Goal: Task Accomplishment & Management: Use online tool/utility

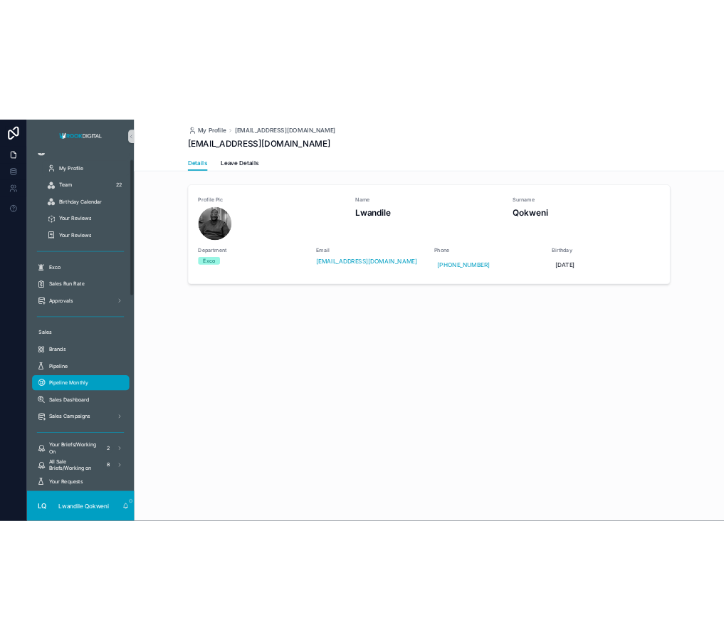
scroll to position [5, 0]
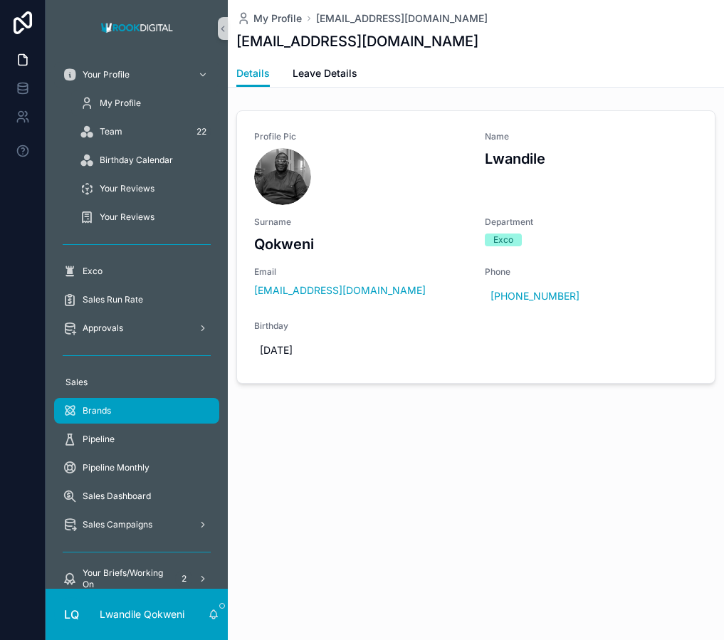
click at [139, 411] on div "Brands" at bounding box center [137, 410] width 148 height 23
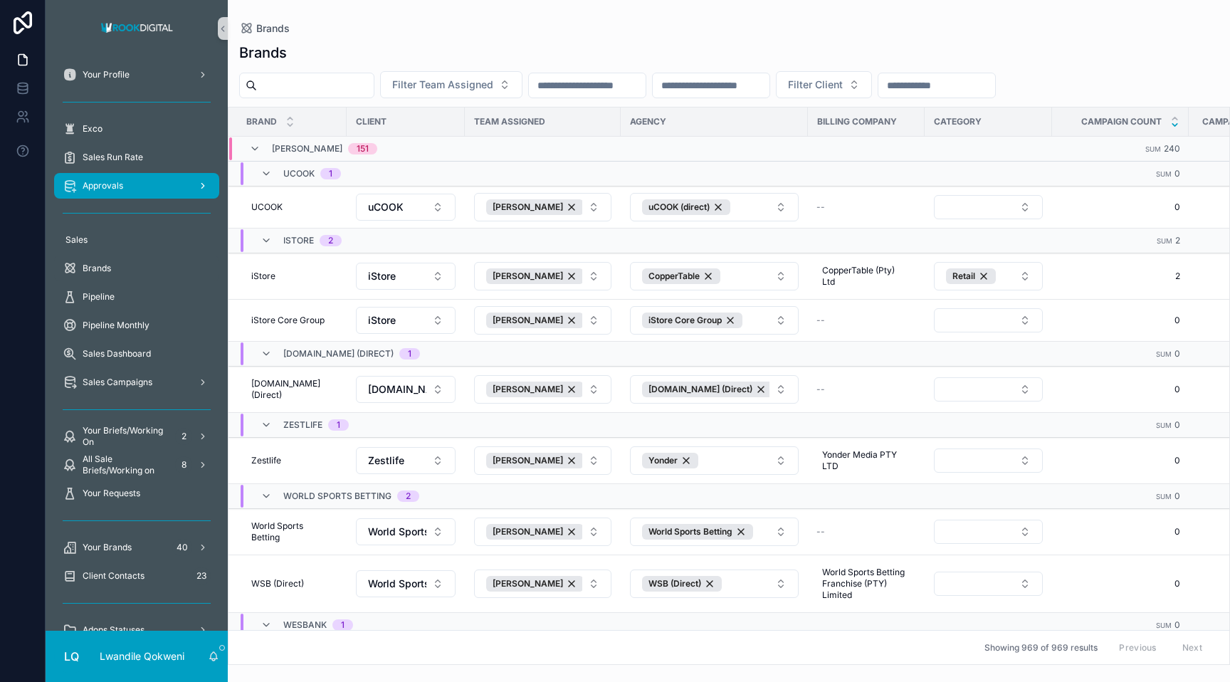
click at [139, 186] on div "Approvals" at bounding box center [137, 185] width 148 height 23
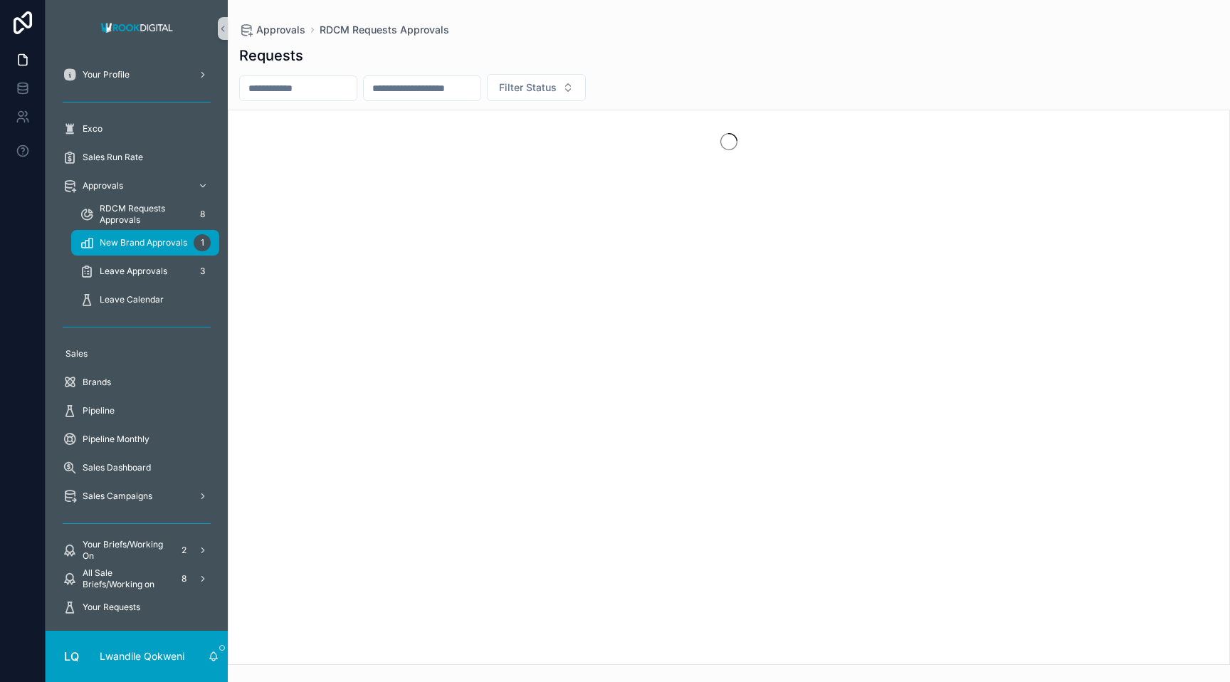
click at [156, 239] on span "New Brand Approvals" at bounding box center [144, 242] width 88 height 11
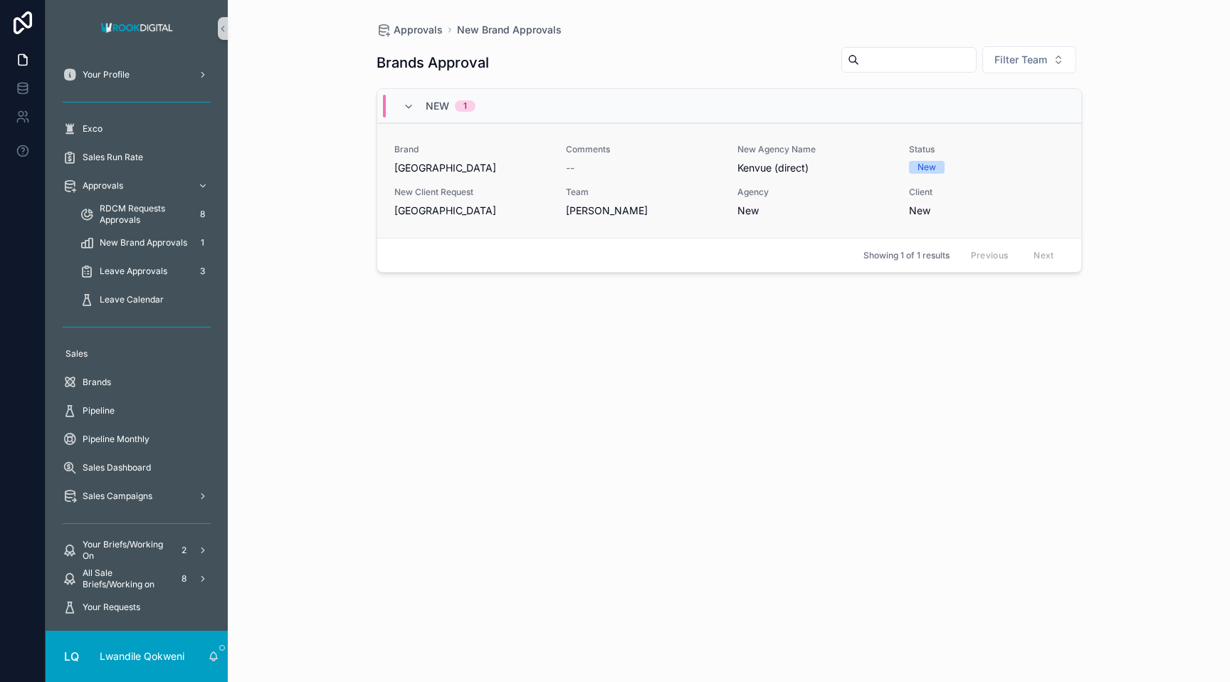
click at [504, 193] on span "New Client Request" at bounding box center [471, 191] width 154 height 11
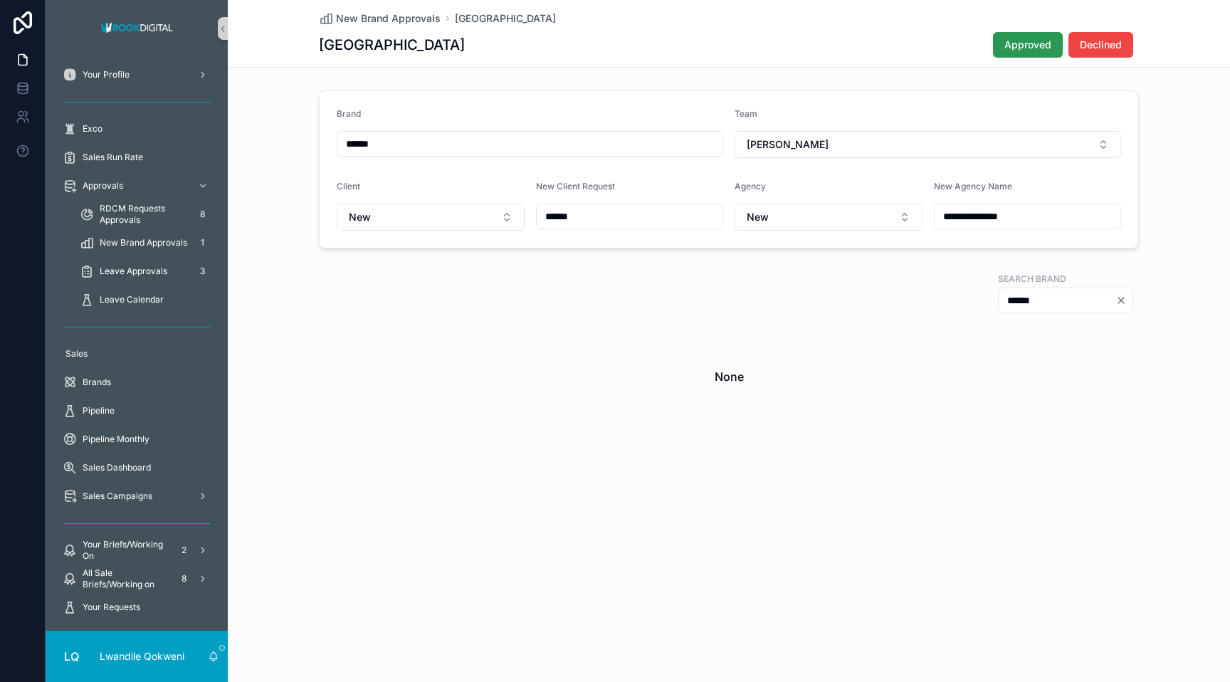
click at [723, 47] on span "Approved" at bounding box center [1027, 45] width 47 height 14
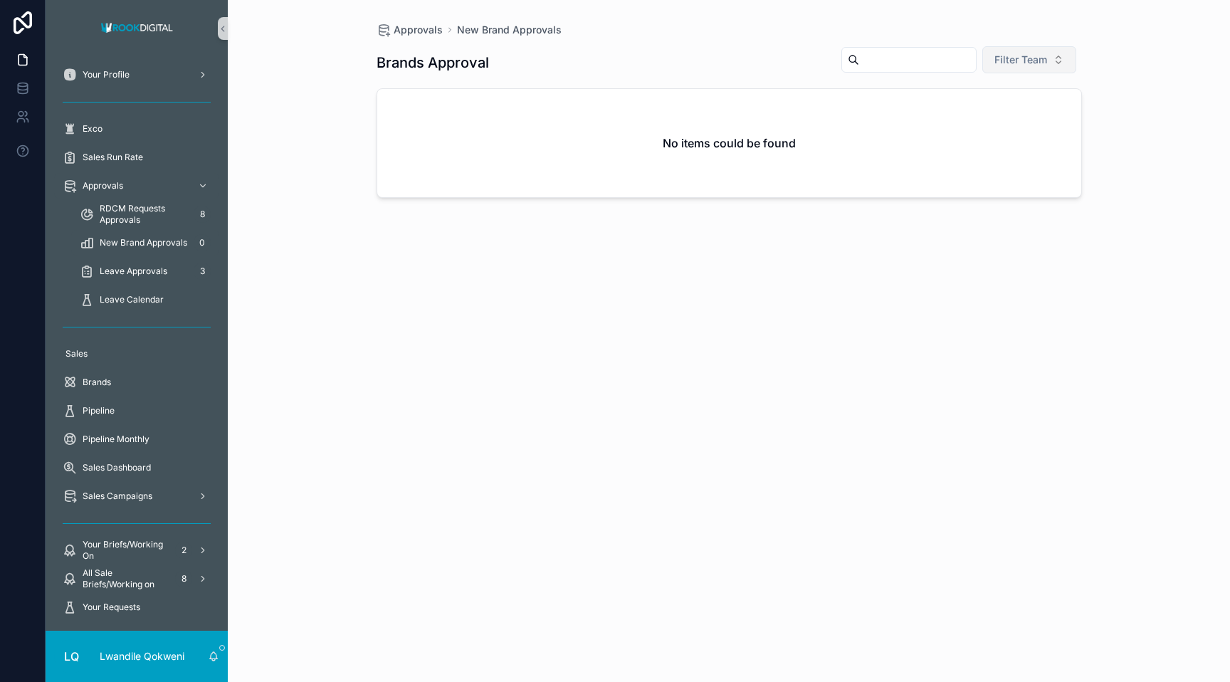
click at [723, 61] on span "Filter Team" at bounding box center [1020, 60] width 53 height 14
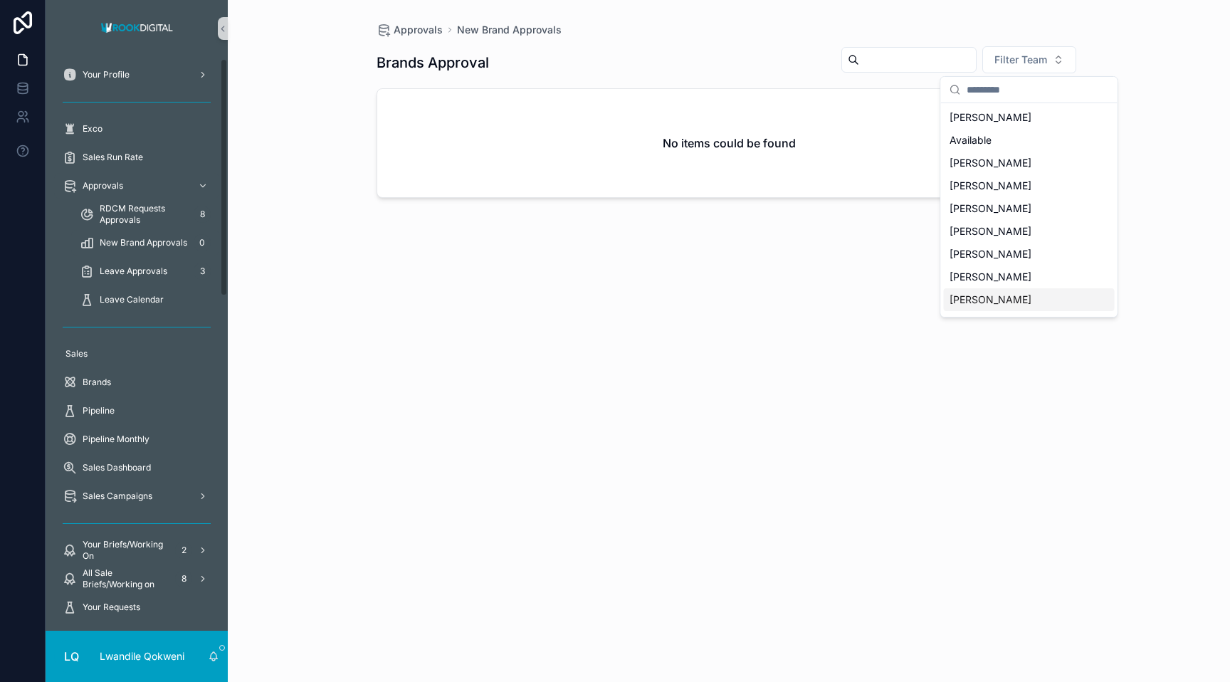
click at [233, 303] on div "Approvals New Brand Approvals Brands Approval Filter Team No items could be fou…" at bounding box center [729, 341] width 1002 height 682
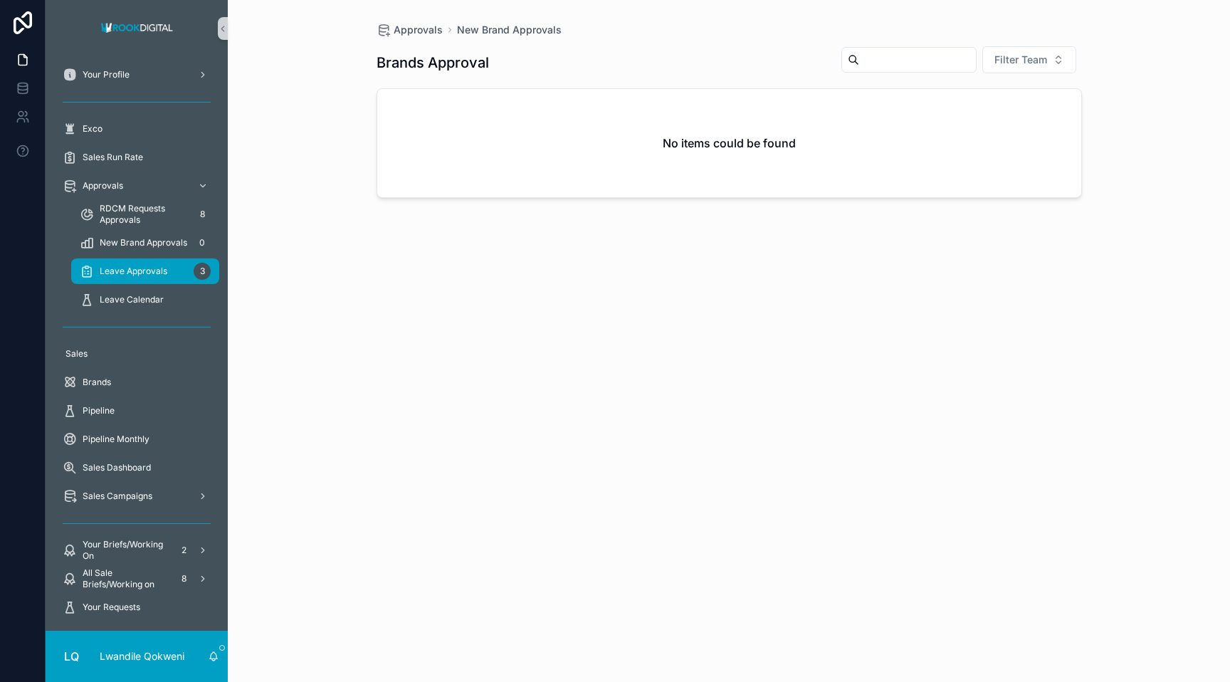
click at [151, 270] on span "Leave Approvals" at bounding box center [134, 270] width 68 height 11
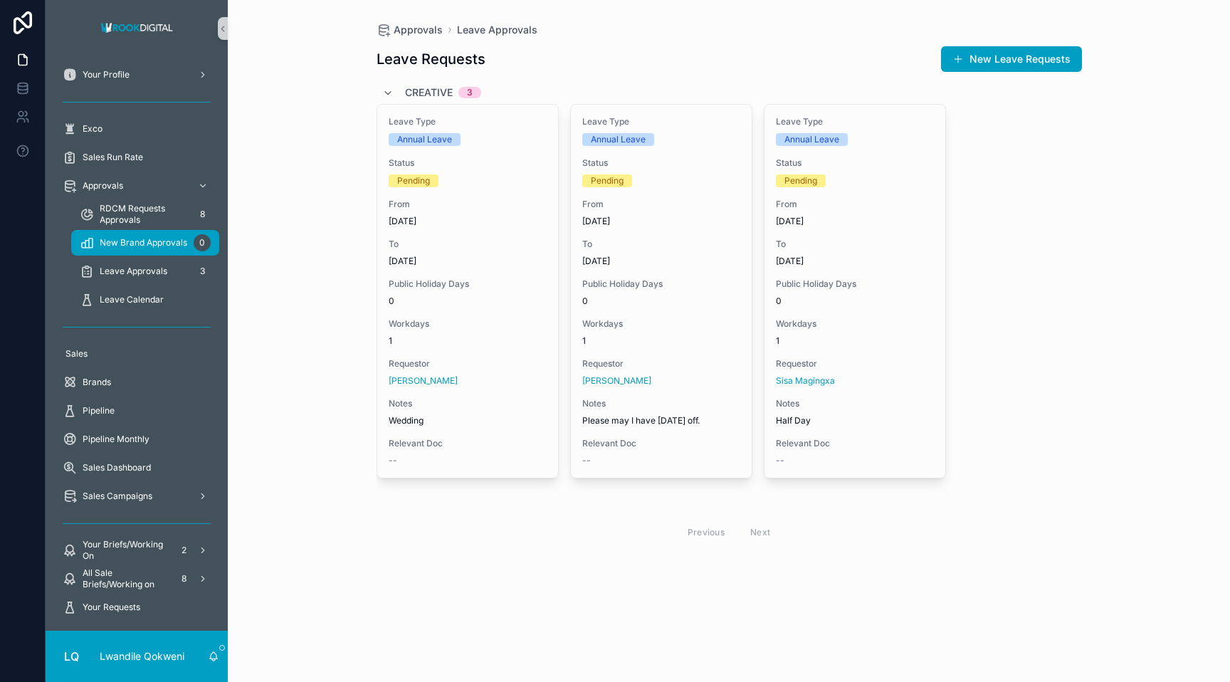
click at [144, 243] on span "New Brand Approvals" at bounding box center [144, 242] width 88 height 11
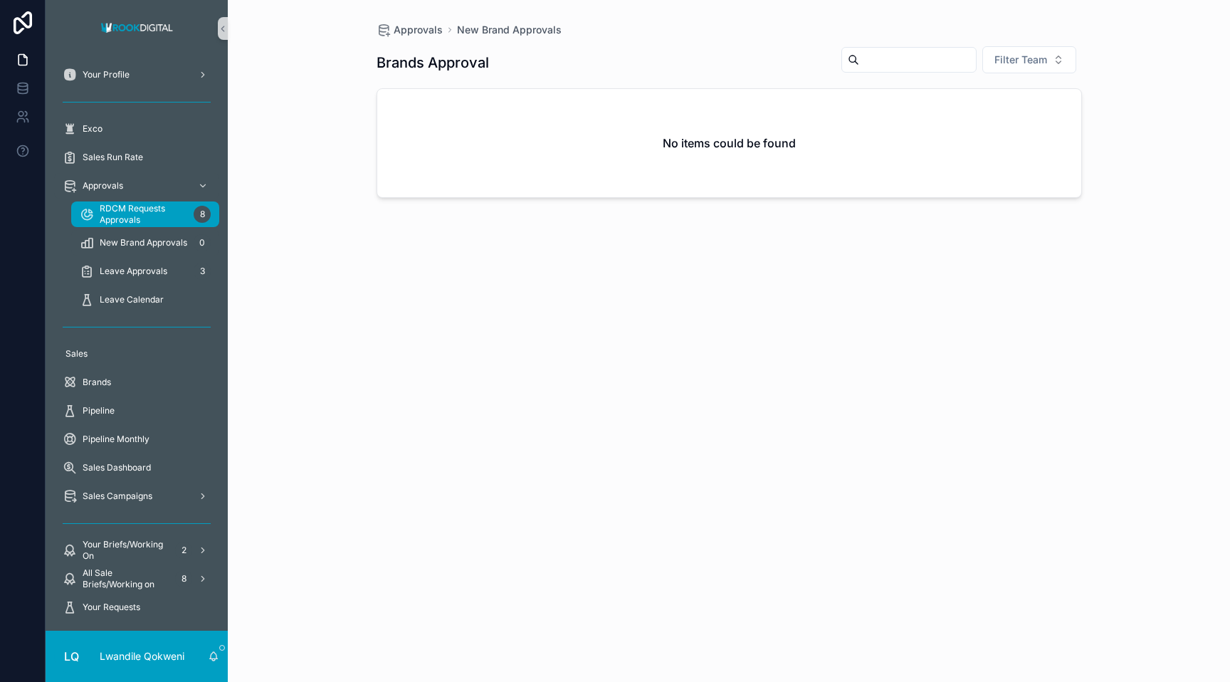
click at [138, 214] on span "RDCM Requests Approvals" at bounding box center [144, 214] width 88 height 23
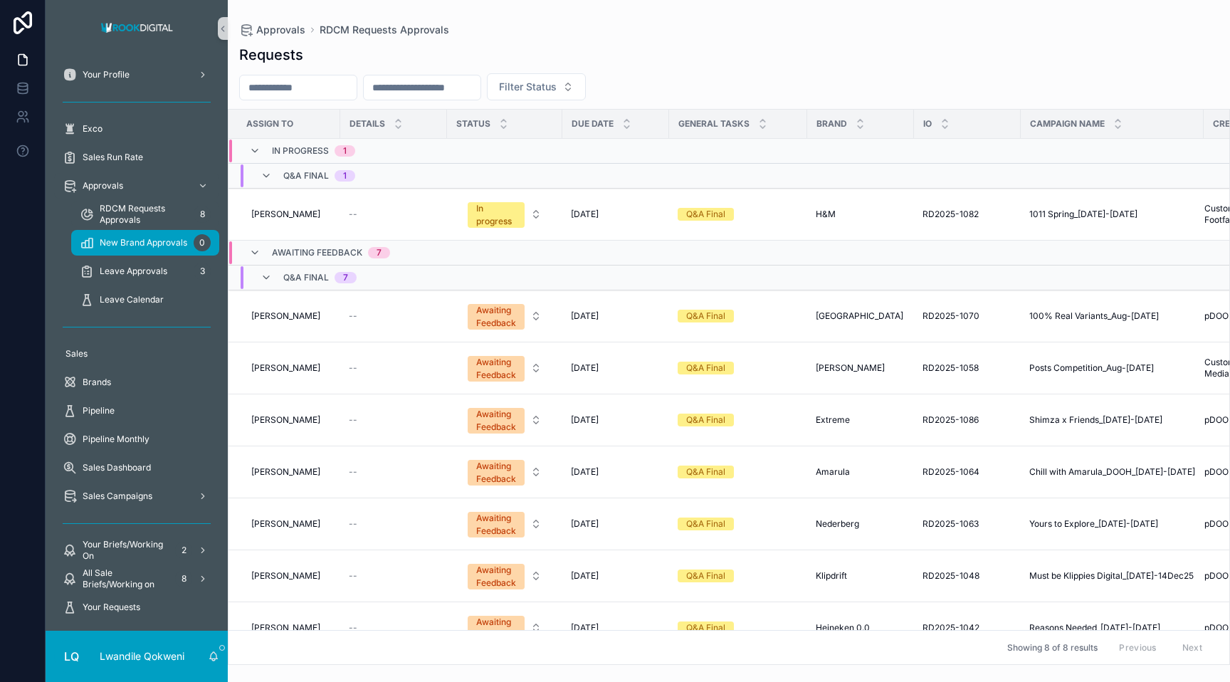
click at [152, 233] on div "New Brand Approvals 0" at bounding box center [145, 242] width 131 height 23
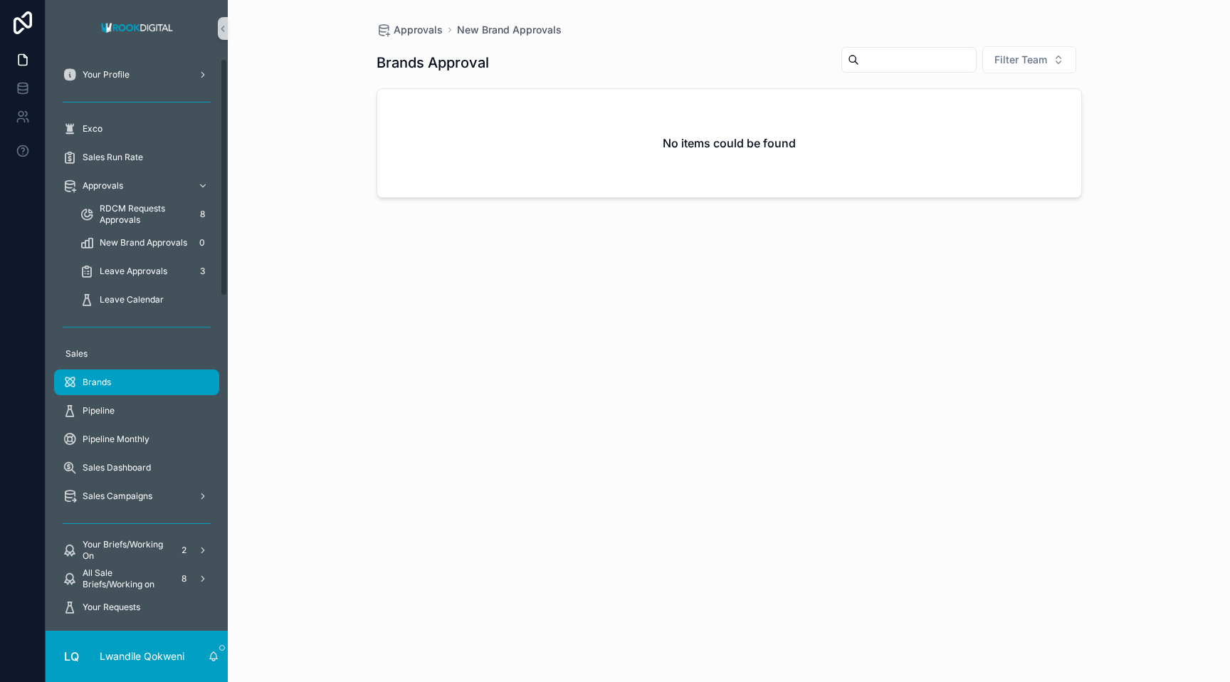
click at [104, 379] on span "Brands" at bounding box center [97, 381] width 28 height 11
